Goal: Check status: Check status

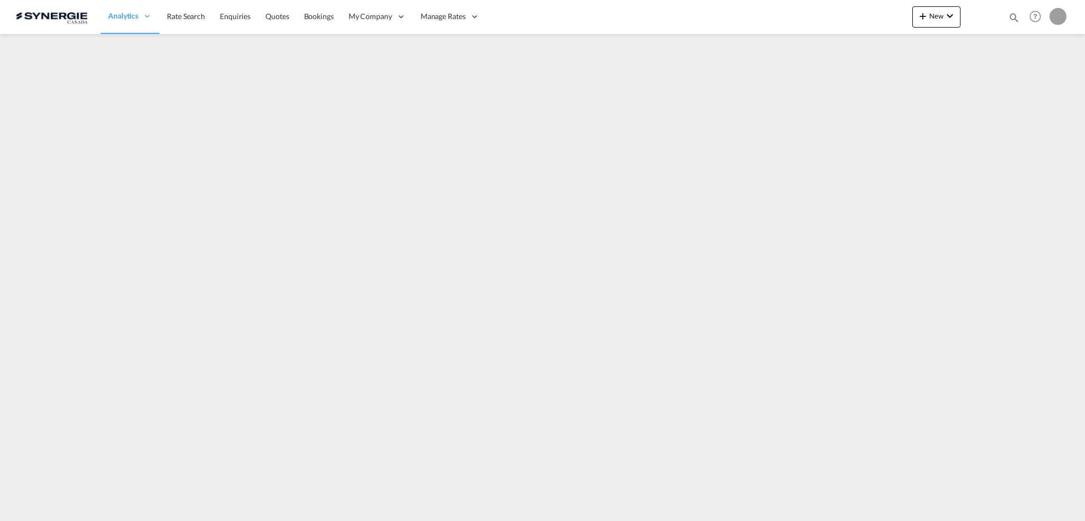
drag, startPoint x: 1016, startPoint y: 19, endPoint x: 1009, endPoint y: 18, distance: 7.5
click at [1015, 19] on md-icon "icon-magnify" at bounding box center [1015, 18] width 12 height 12
click at [843, 15] on select "Bookings Quotes Enquiries" at bounding box center [845, 17] width 50 height 19
select select "Quotes"
click at [820, 8] on select "Bookings Quotes Enquiries" at bounding box center [845, 17] width 50 height 19
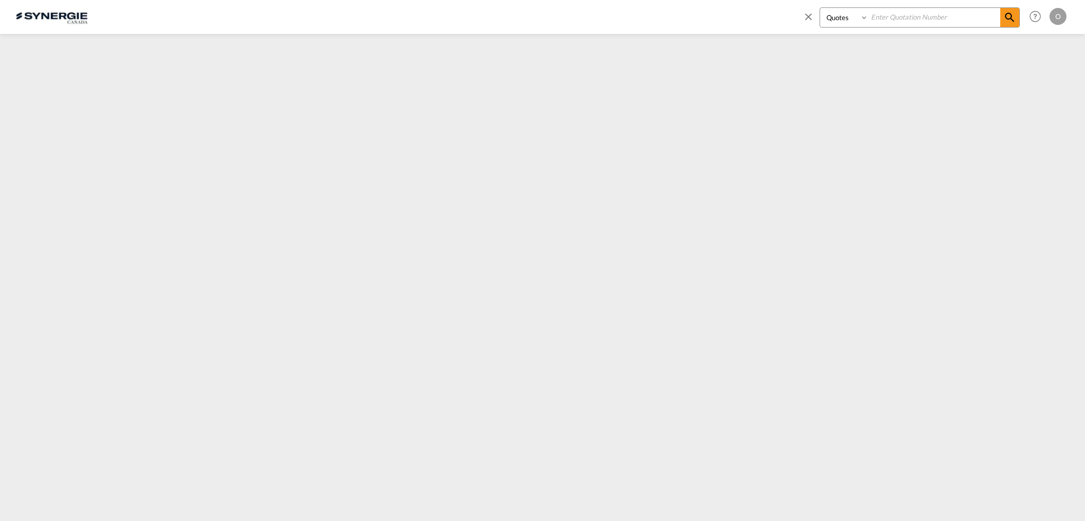
click at [916, 8] on input at bounding box center [935, 17] width 132 height 19
click at [917, 15] on input at bounding box center [935, 17] width 132 height 19
paste input "SYC000014530"
type input "SYC000014530"
click at [1013, 21] on md-icon "icon-magnify" at bounding box center [1010, 17] width 13 height 13
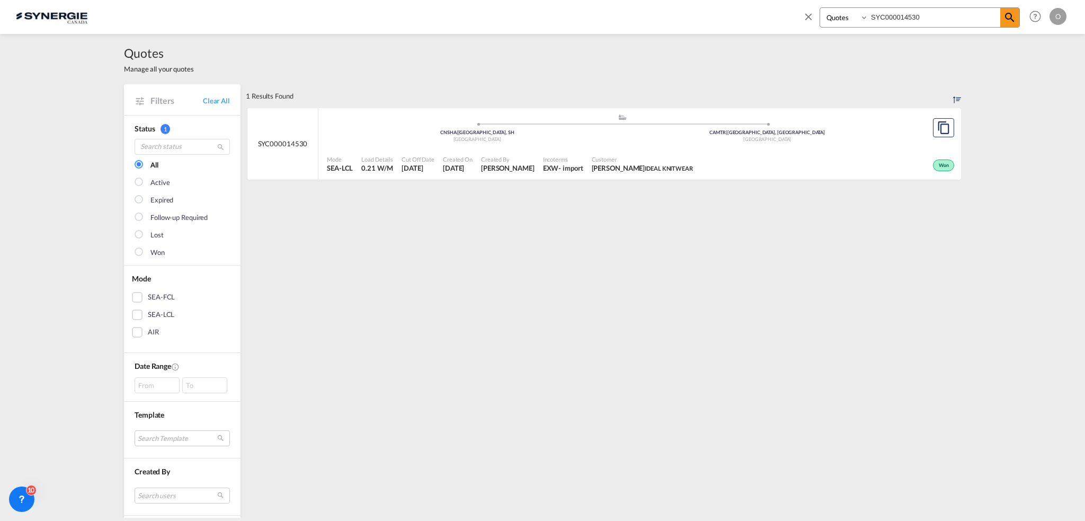
click at [670, 171] on span "IDEAL KNITWEAR" at bounding box center [669, 168] width 48 height 7
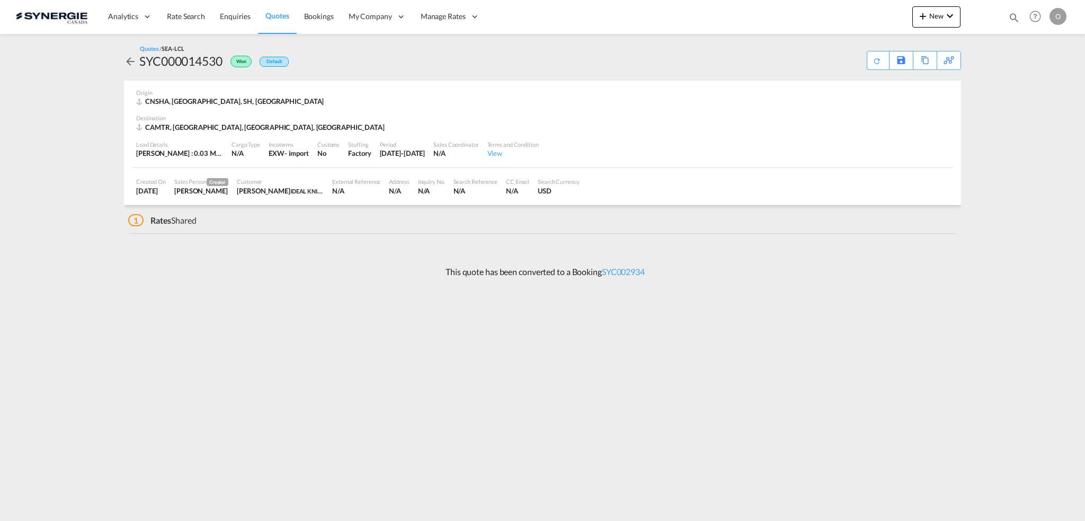
click at [545, 188] on div "USD" at bounding box center [559, 191] width 42 height 10
click at [640, 271] on link "SYC002934" at bounding box center [623, 272] width 43 height 10
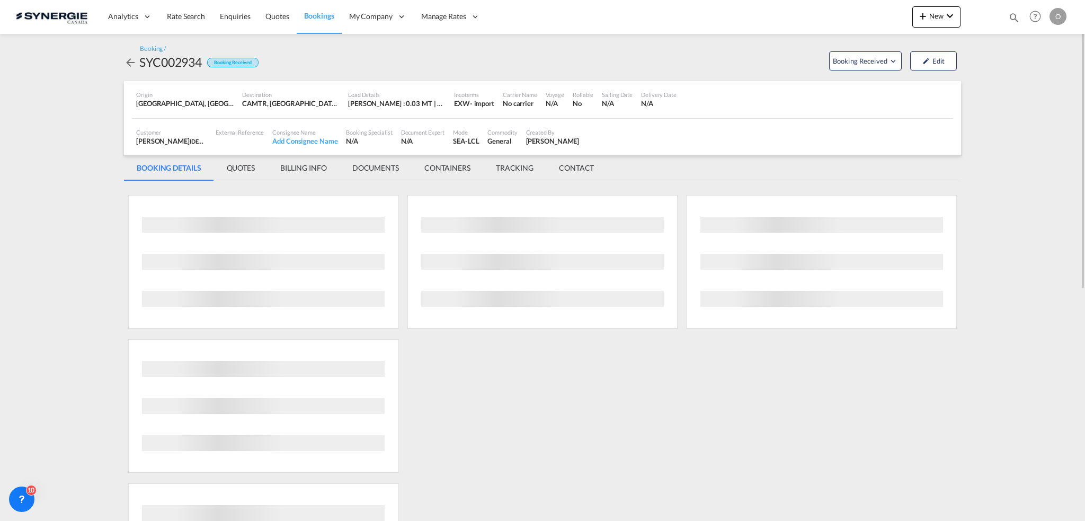
click at [240, 169] on md-tab-item "QUOTES" at bounding box center [241, 167] width 54 height 25
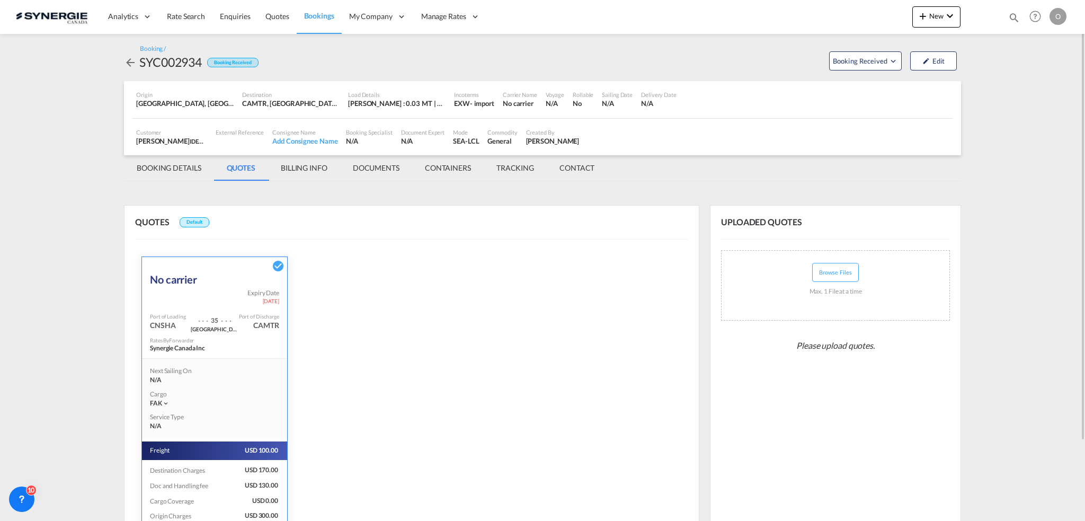
scroll to position [94, 0]
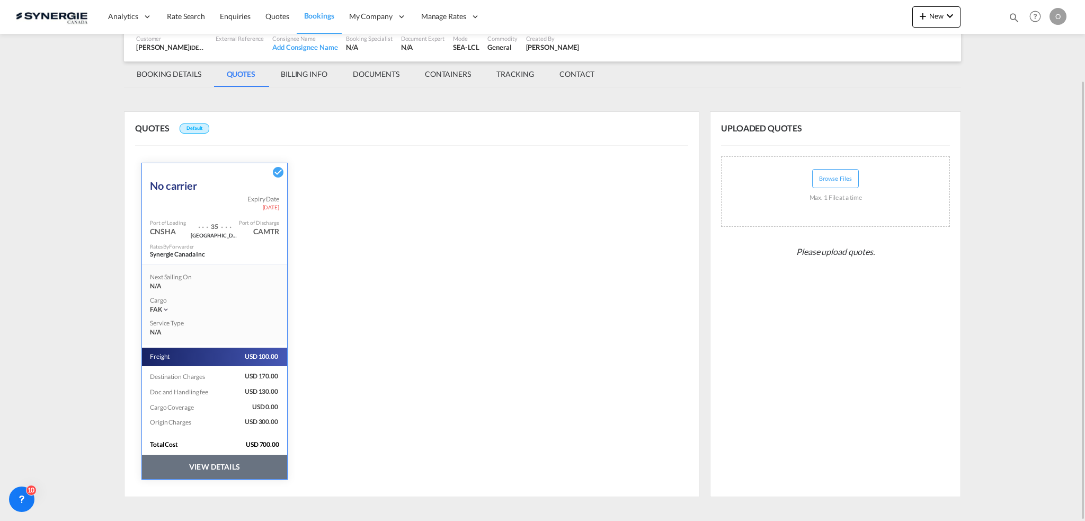
click at [204, 467] on button "VIEW DETAILS" at bounding box center [214, 467] width 145 height 24
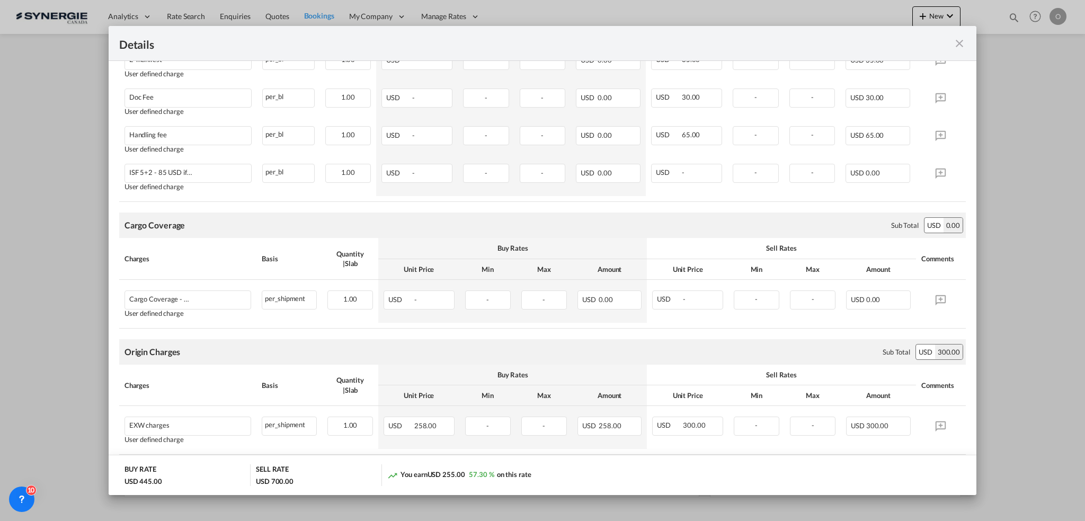
scroll to position [600, 0]
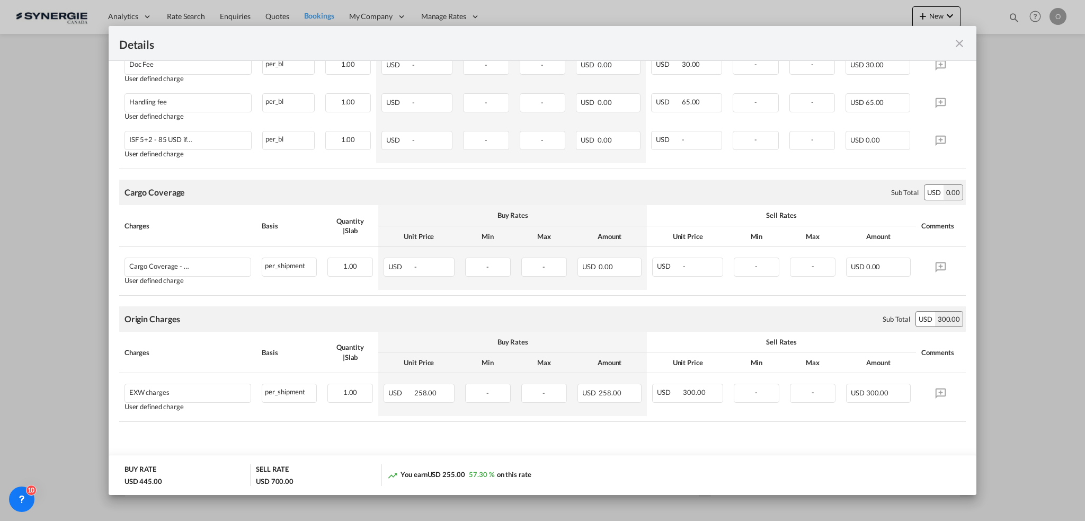
click at [957, 44] on md-icon "icon-close fg-AAA8AD m-0 cursor" at bounding box center [959, 43] width 13 height 13
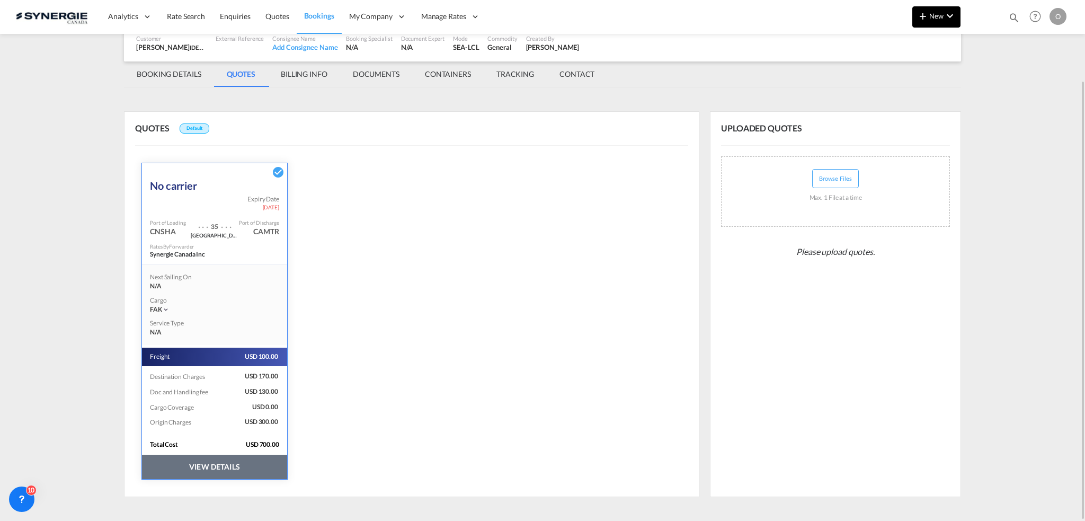
click at [941, 18] on span "New" at bounding box center [937, 16] width 40 height 8
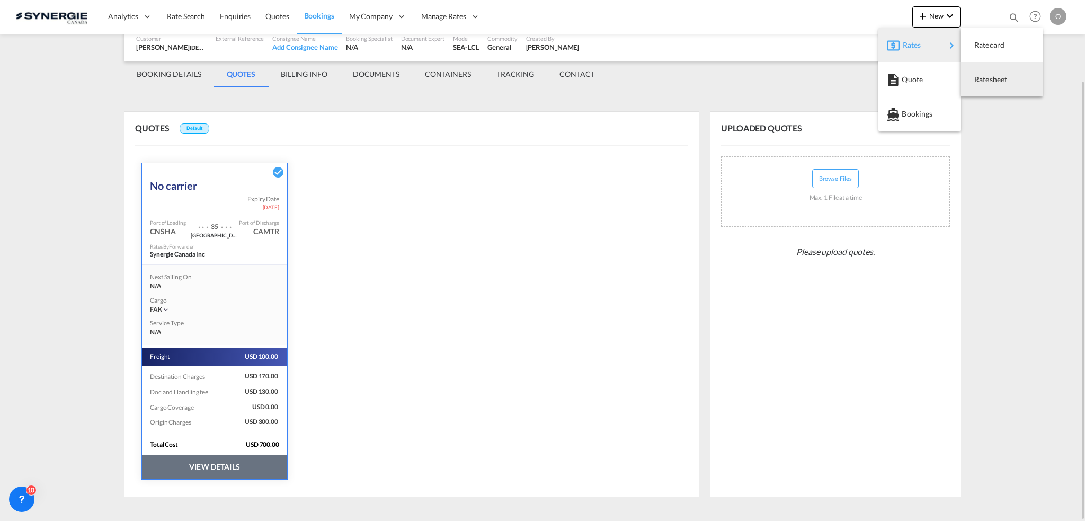
drag, startPoint x: 1029, startPoint y: 162, endPoint x: 973, endPoint y: 29, distance: 144.9
click at [1029, 160] on md-backdrop at bounding box center [542, 260] width 1085 height 521
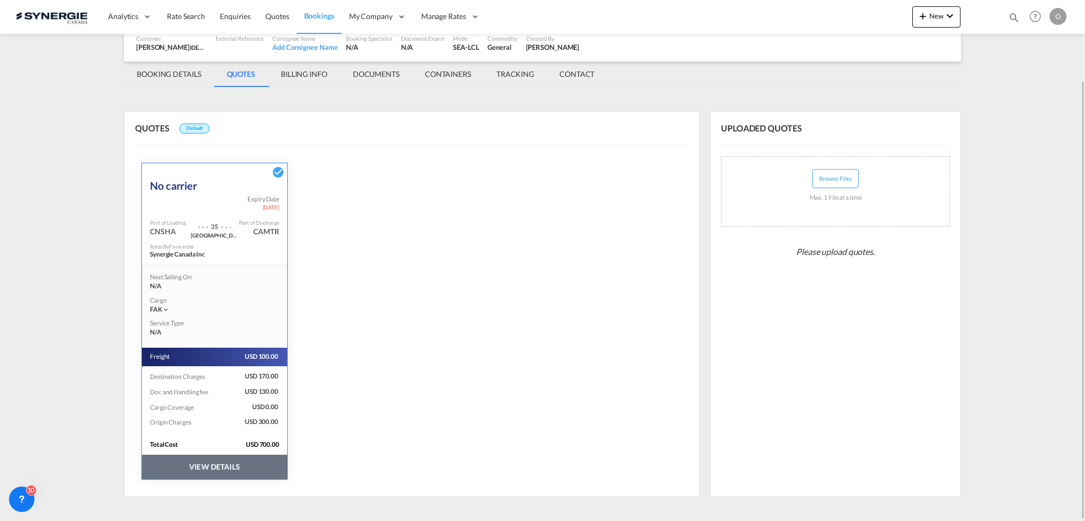
click at [1011, 17] on md-icon "icon-magnify" at bounding box center [1015, 18] width 12 height 12
drag, startPoint x: 860, startPoint y: 19, endPoint x: 851, endPoint y: 25, distance: 10.7
click at [860, 19] on select "Bookings Quotes Enquiries" at bounding box center [845, 17] width 50 height 19
select select "Quotes"
click at [820, 8] on select "Bookings Quotes Enquiries" at bounding box center [845, 17] width 50 height 19
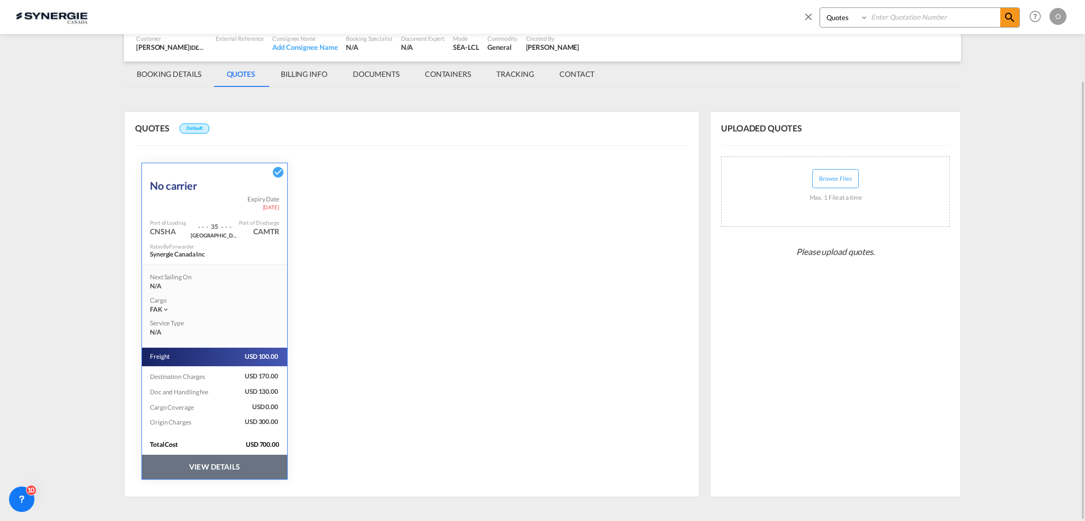
click at [896, 16] on input at bounding box center [935, 17] width 132 height 19
paste input "SYC000014386"
type input "SYC000014386"
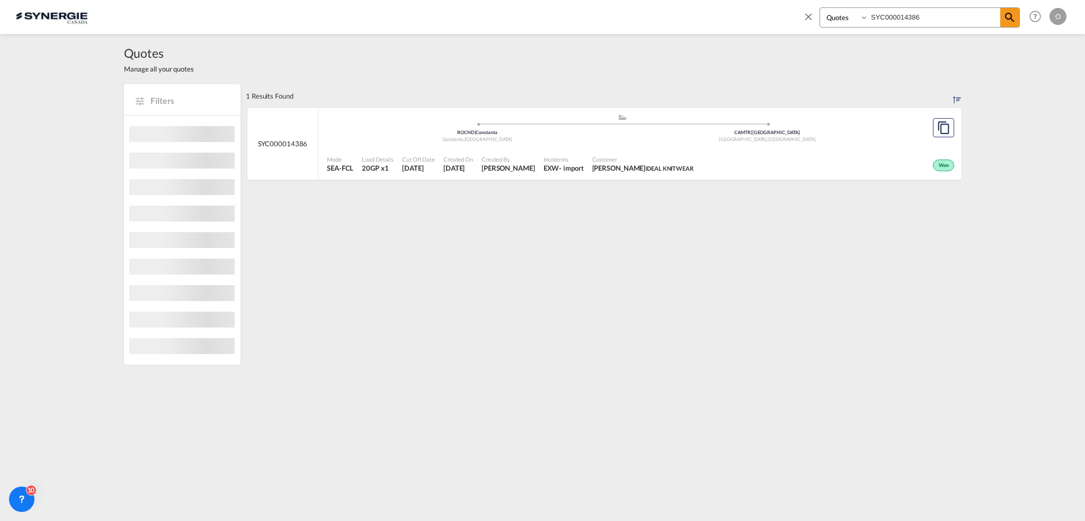
click at [544, 157] on span "Incoterms" at bounding box center [564, 159] width 40 height 8
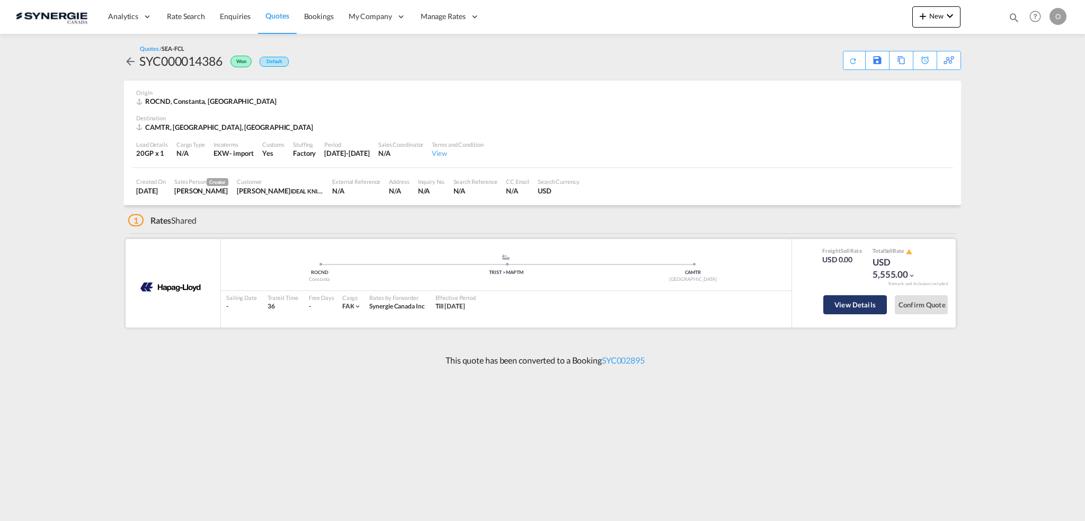
click at [851, 303] on button "View Details" at bounding box center [856, 304] width 64 height 19
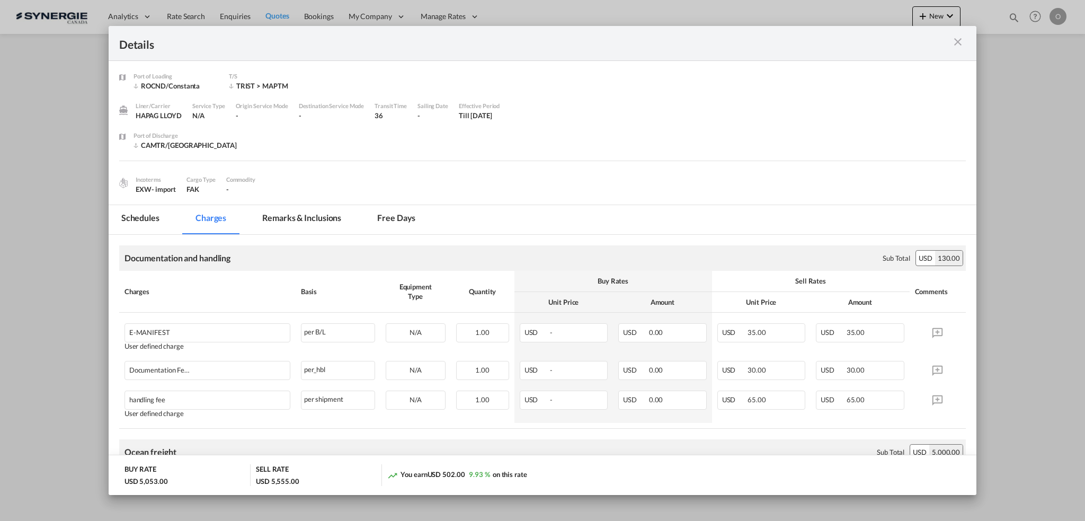
click at [960, 43] on md-icon "icon-close m-3 fg-AAA8AD cursor" at bounding box center [958, 42] width 13 height 13
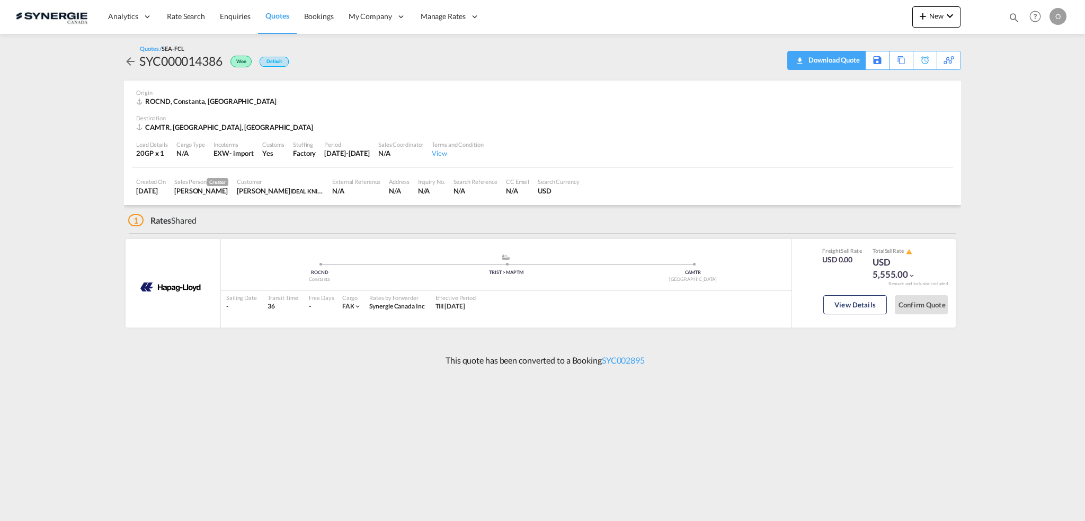
click at [846, 61] on div "Download Quote" at bounding box center [833, 59] width 54 height 17
click at [868, 305] on button "View Details" at bounding box center [856, 304] width 64 height 19
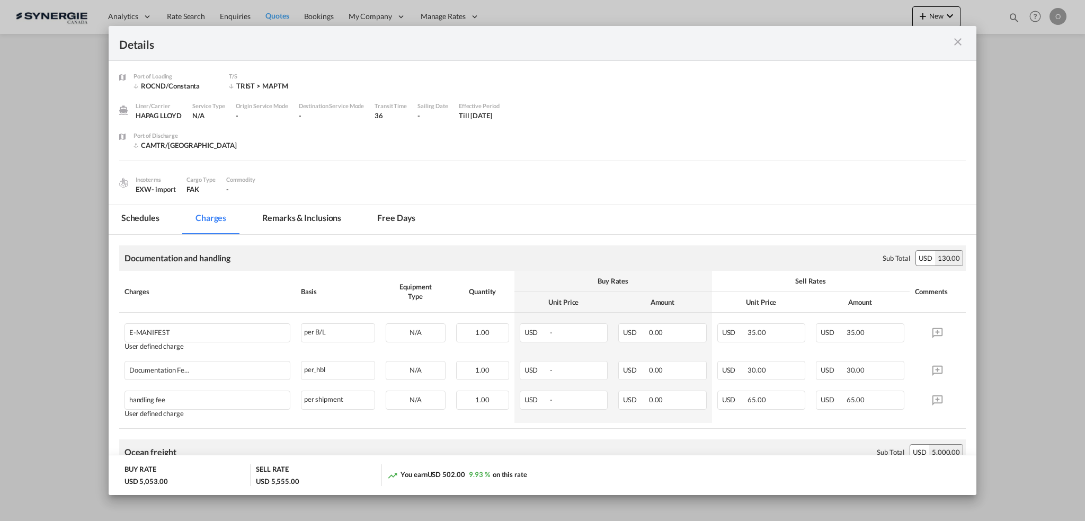
click at [315, 216] on md-tab-item "Remarks & Inclusions" at bounding box center [302, 219] width 104 height 29
